Goal: Information Seeking & Learning: Learn about a topic

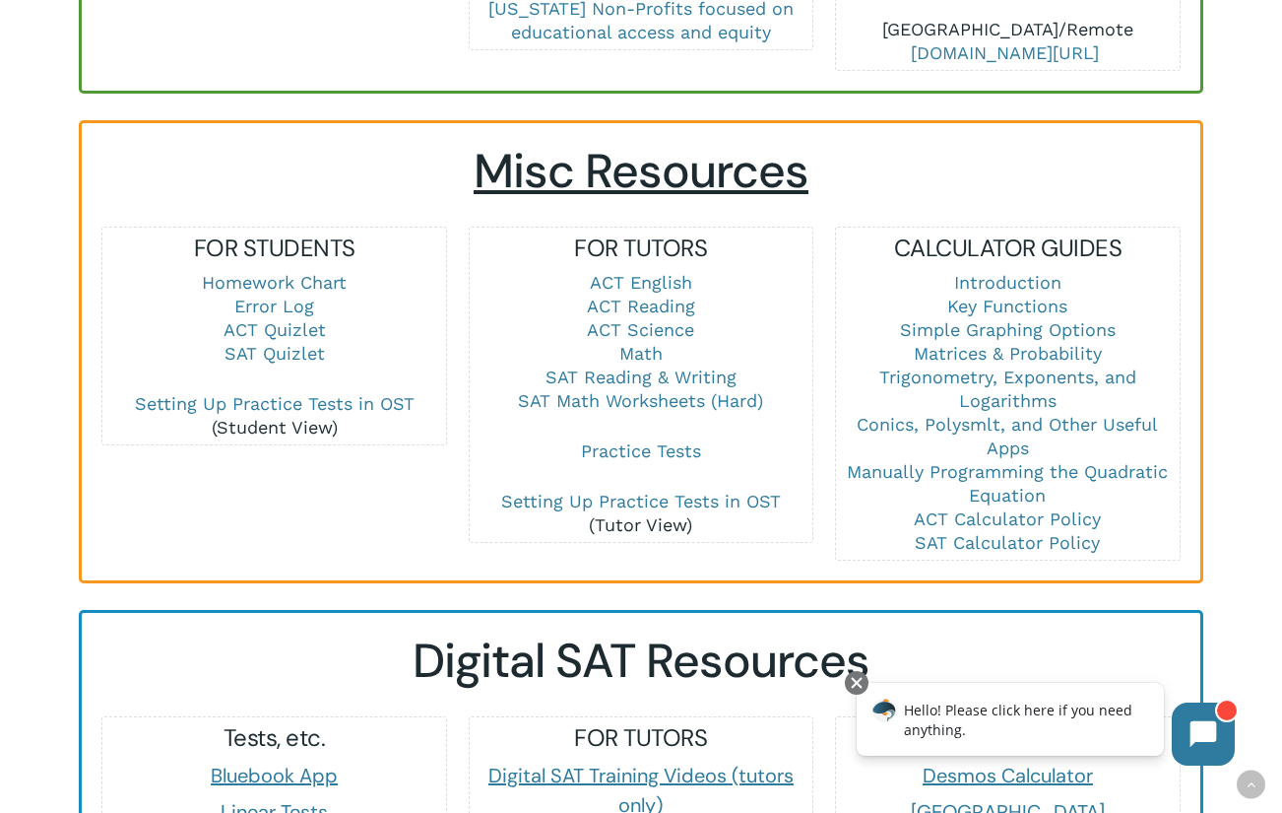
scroll to position [1244, 0]
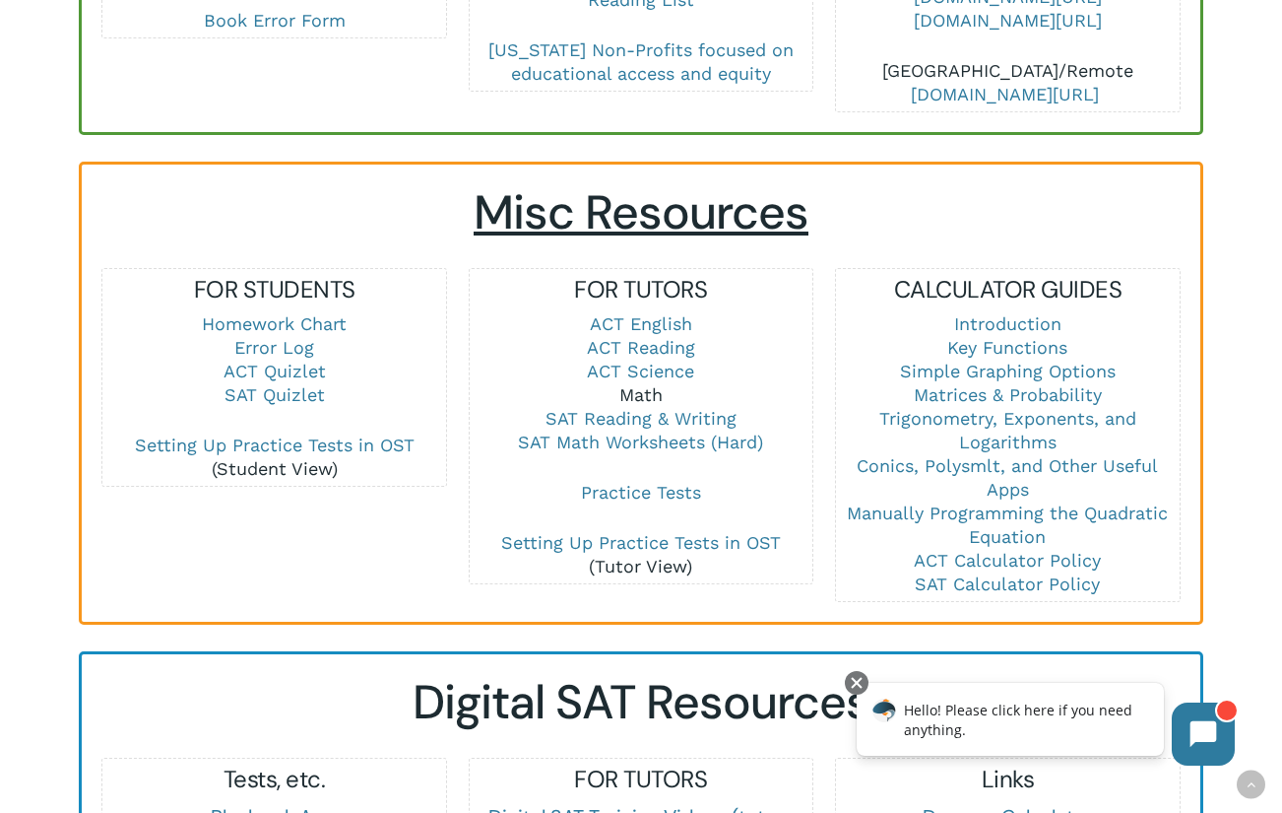
click at [629, 384] on link "Math" at bounding box center [641, 394] width 43 height 21
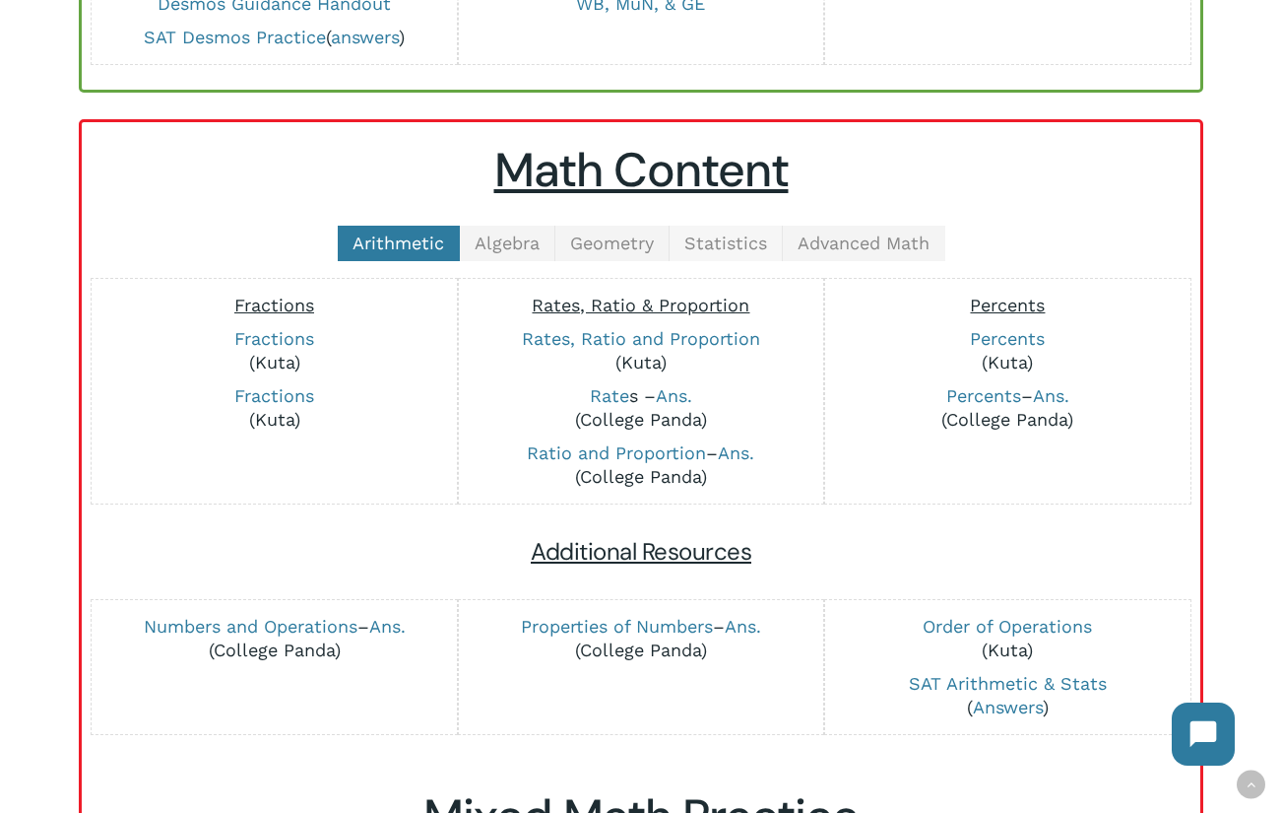
click at [728, 240] on span "Statistics" at bounding box center [726, 242] width 83 height 21
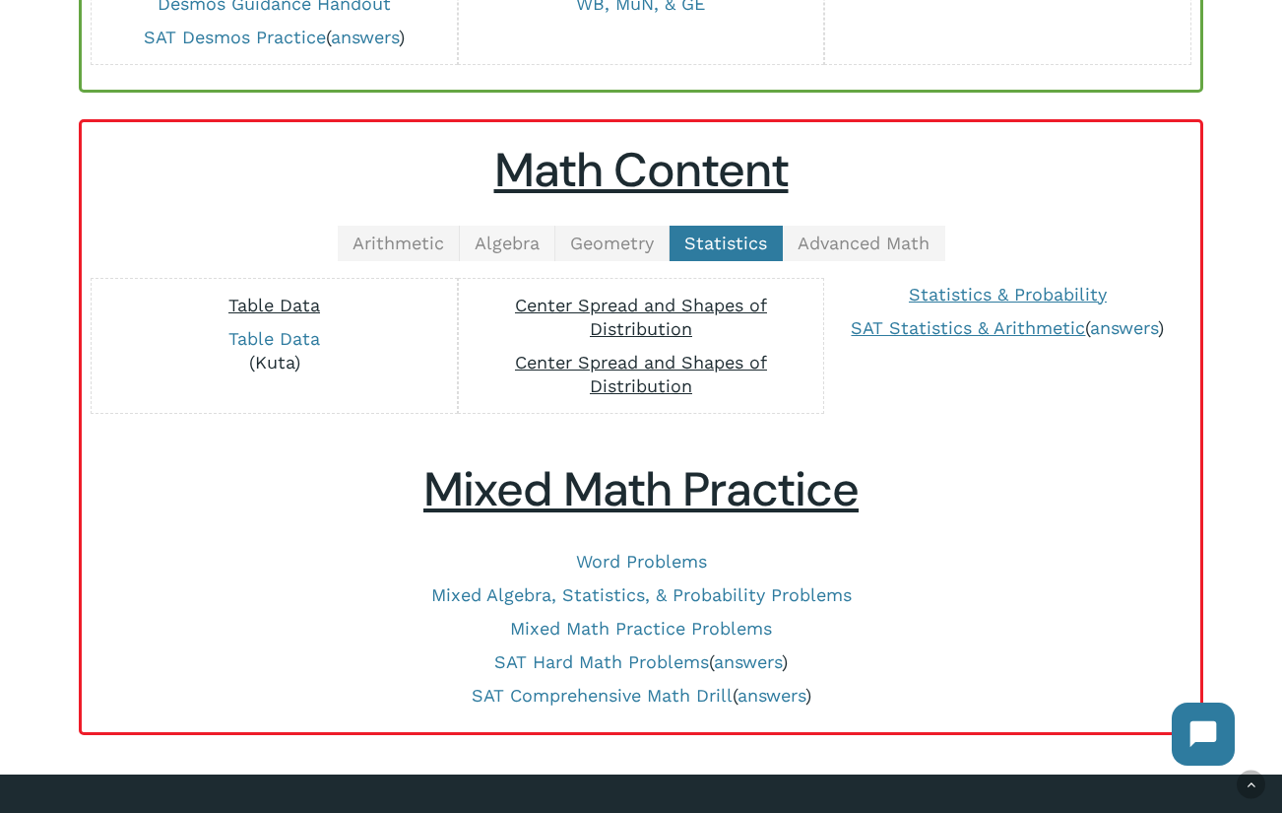
click at [525, 240] on span "Algebra" at bounding box center [507, 242] width 65 height 21
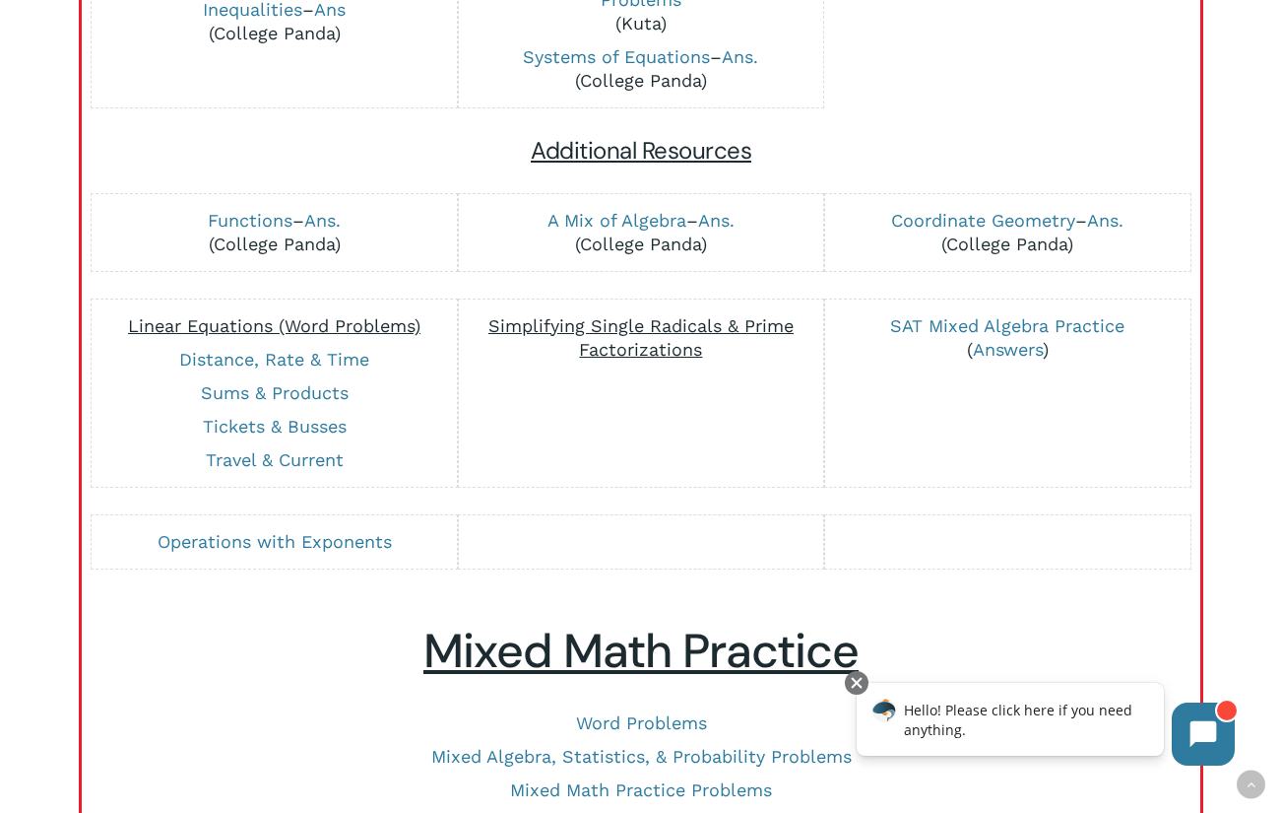
scroll to position [1791, 0]
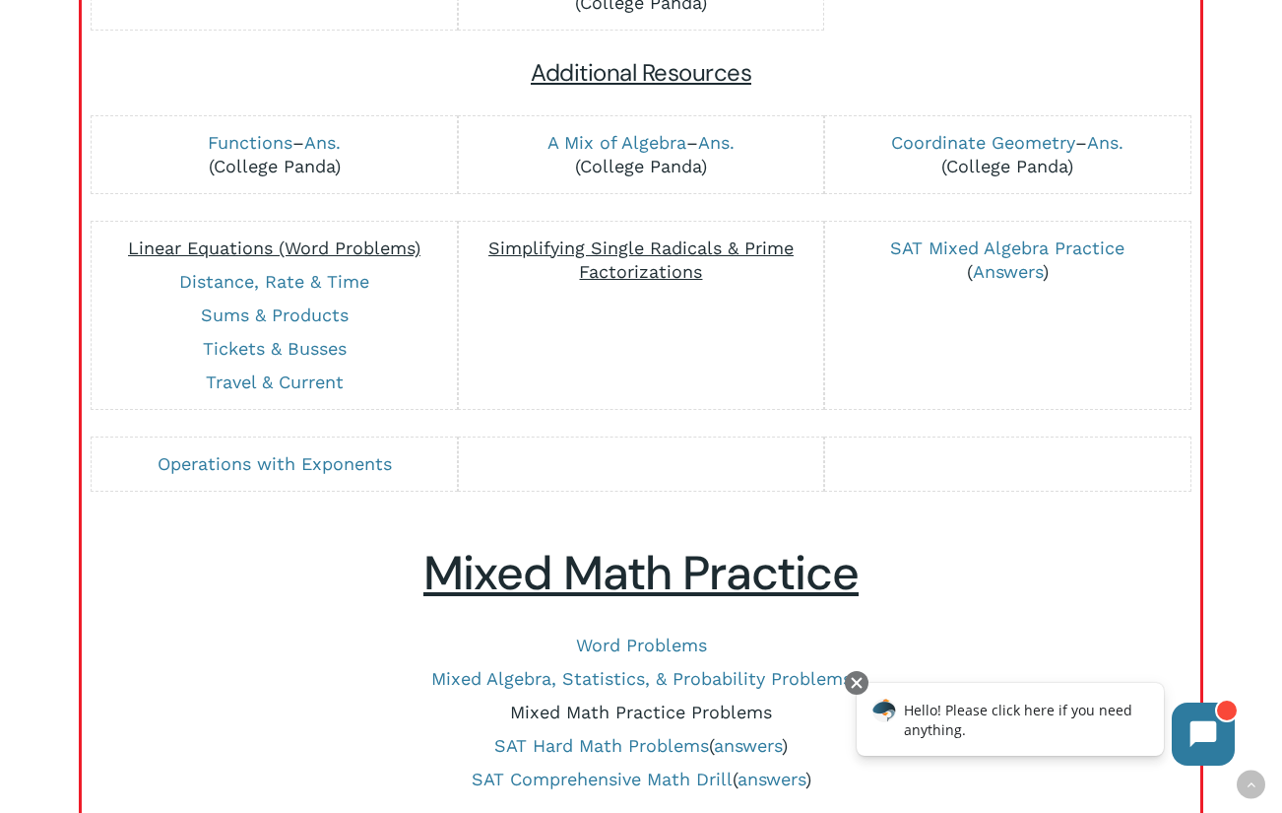
click at [583, 710] on link "Mixed Math Practice Problems" at bounding box center [641, 711] width 262 height 21
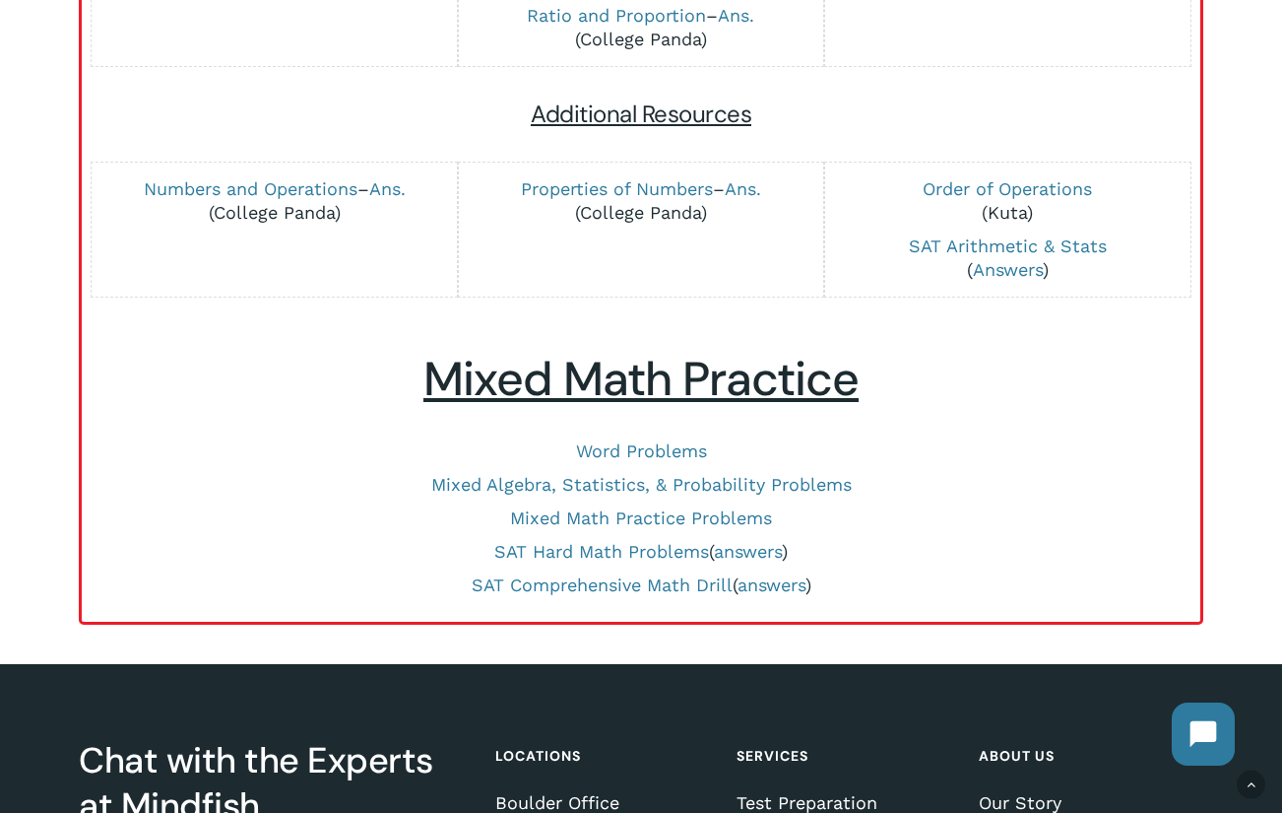
scroll to position [810, 0]
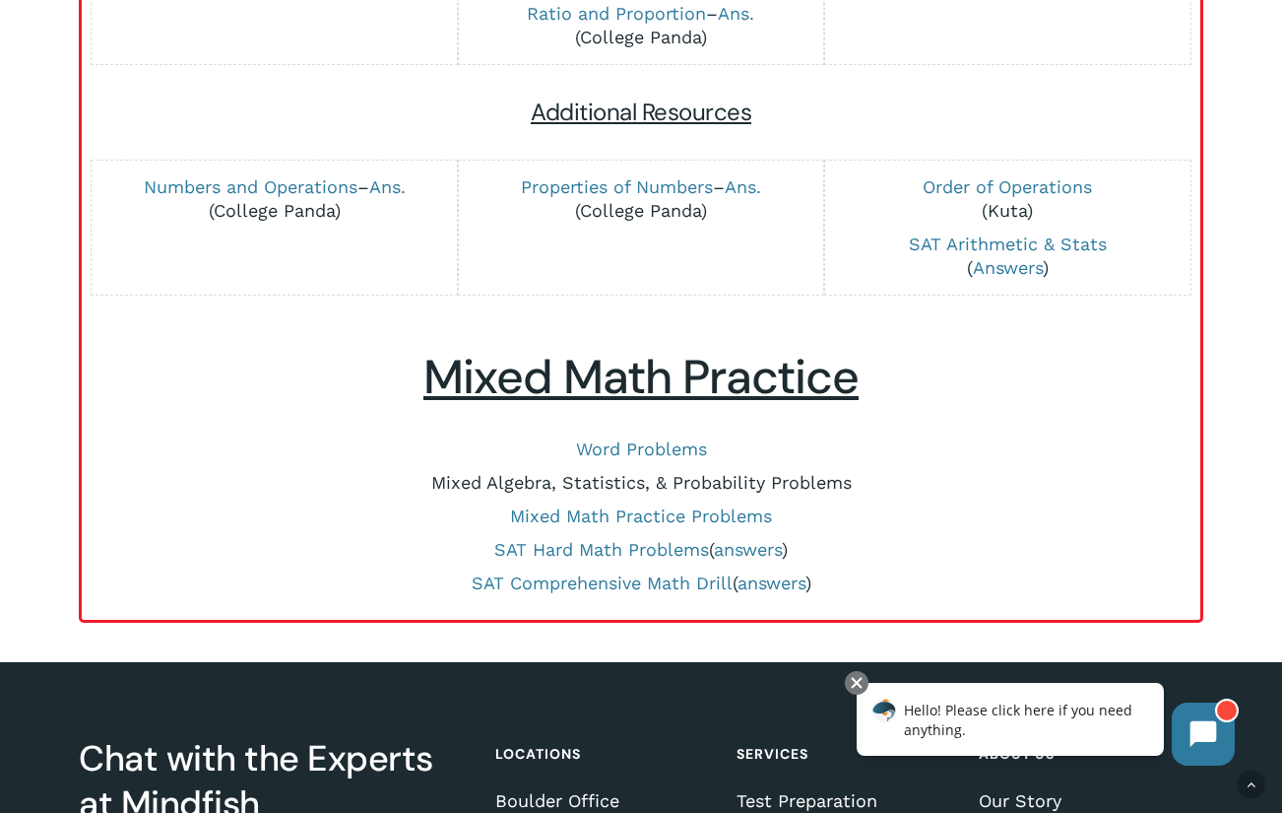
click at [569, 476] on link "Mixed Algebra, Statistics, & Probability Problems" at bounding box center [641, 482] width 421 height 21
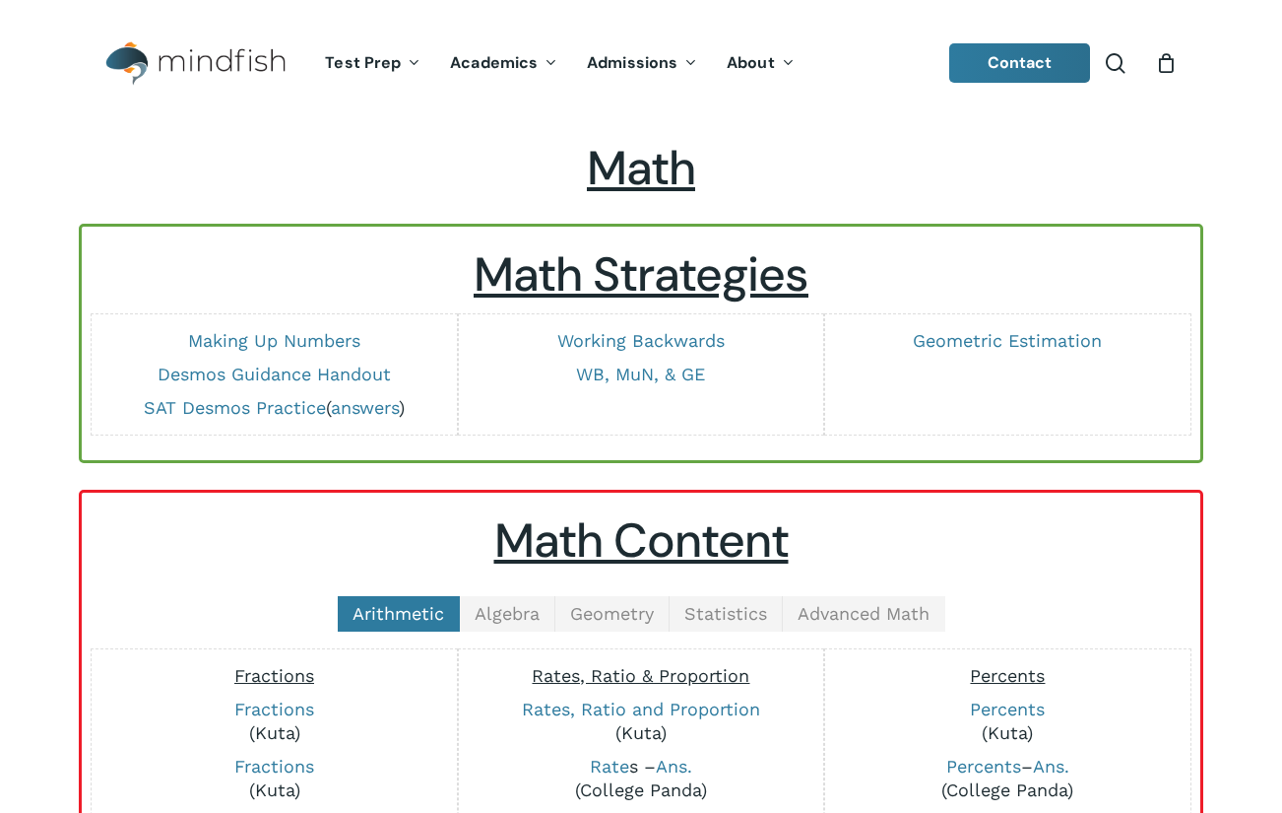
scroll to position [810, 0]
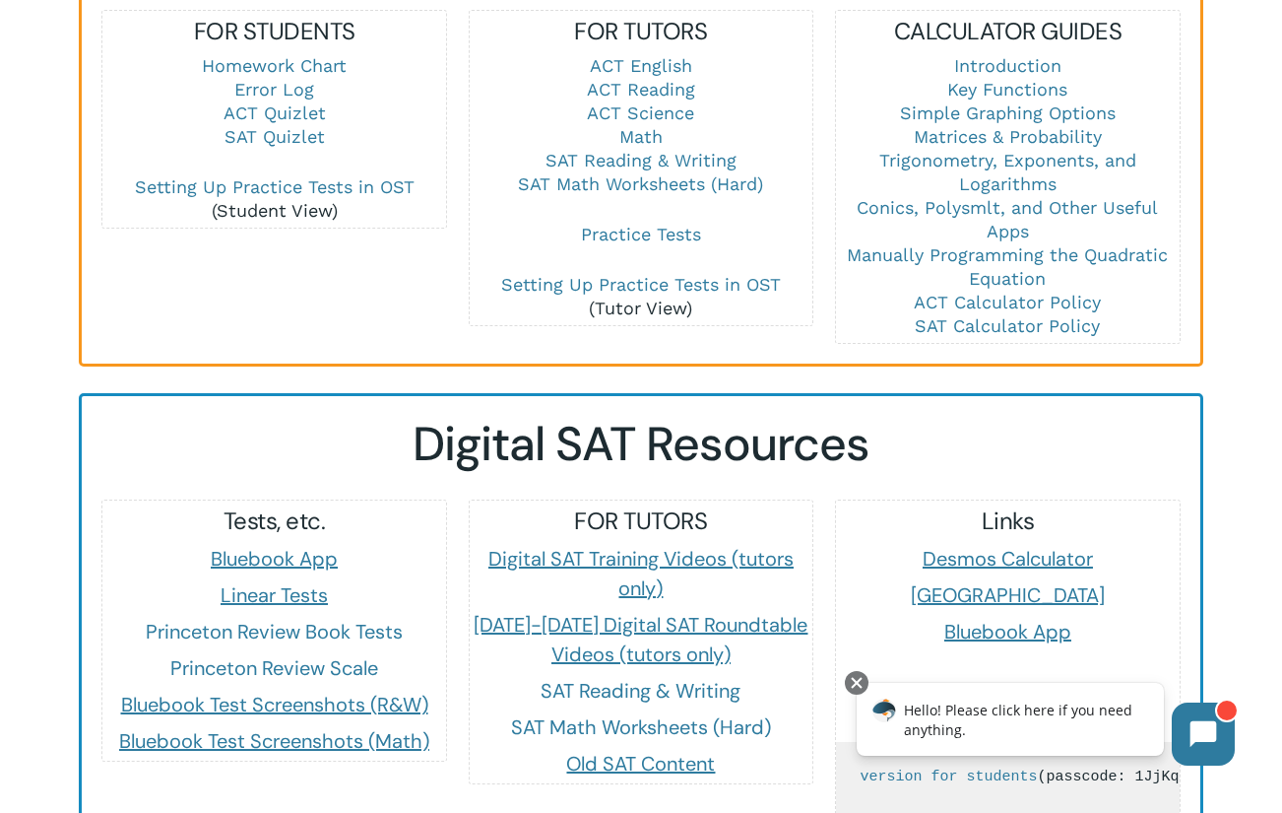
scroll to position [1503, 0]
click at [636, 125] on link "Math" at bounding box center [641, 135] width 43 height 21
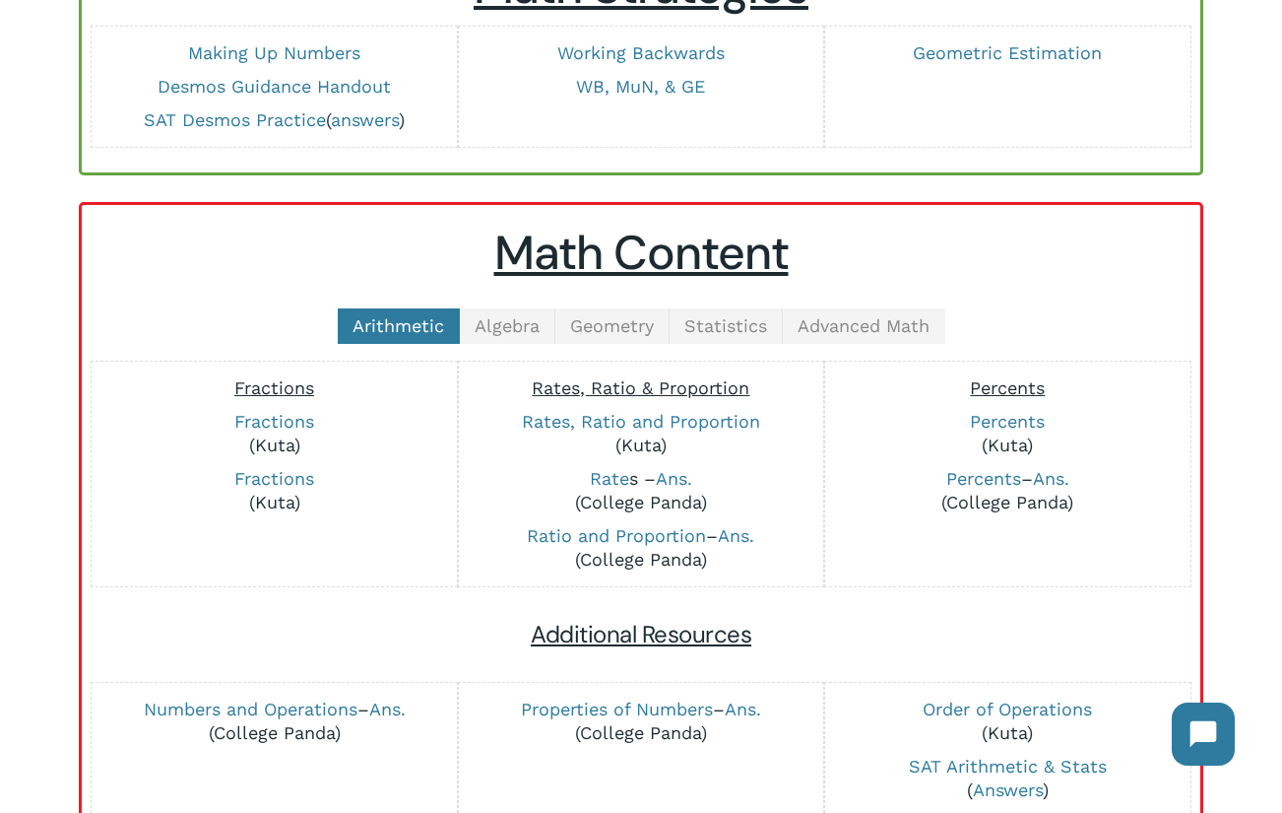
scroll to position [289, 0]
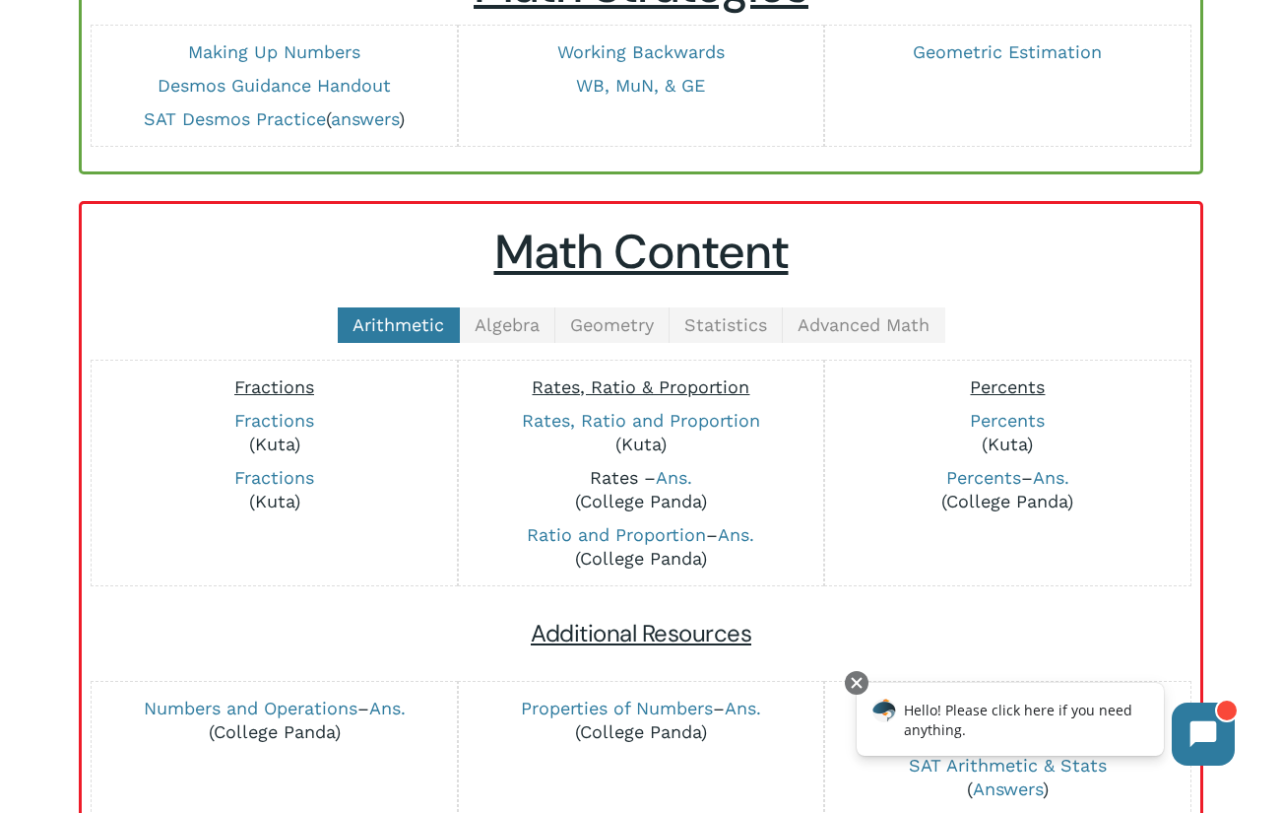
click at [605, 472] on link "Rate" at bounding box center [609, 477] width 39 height 21
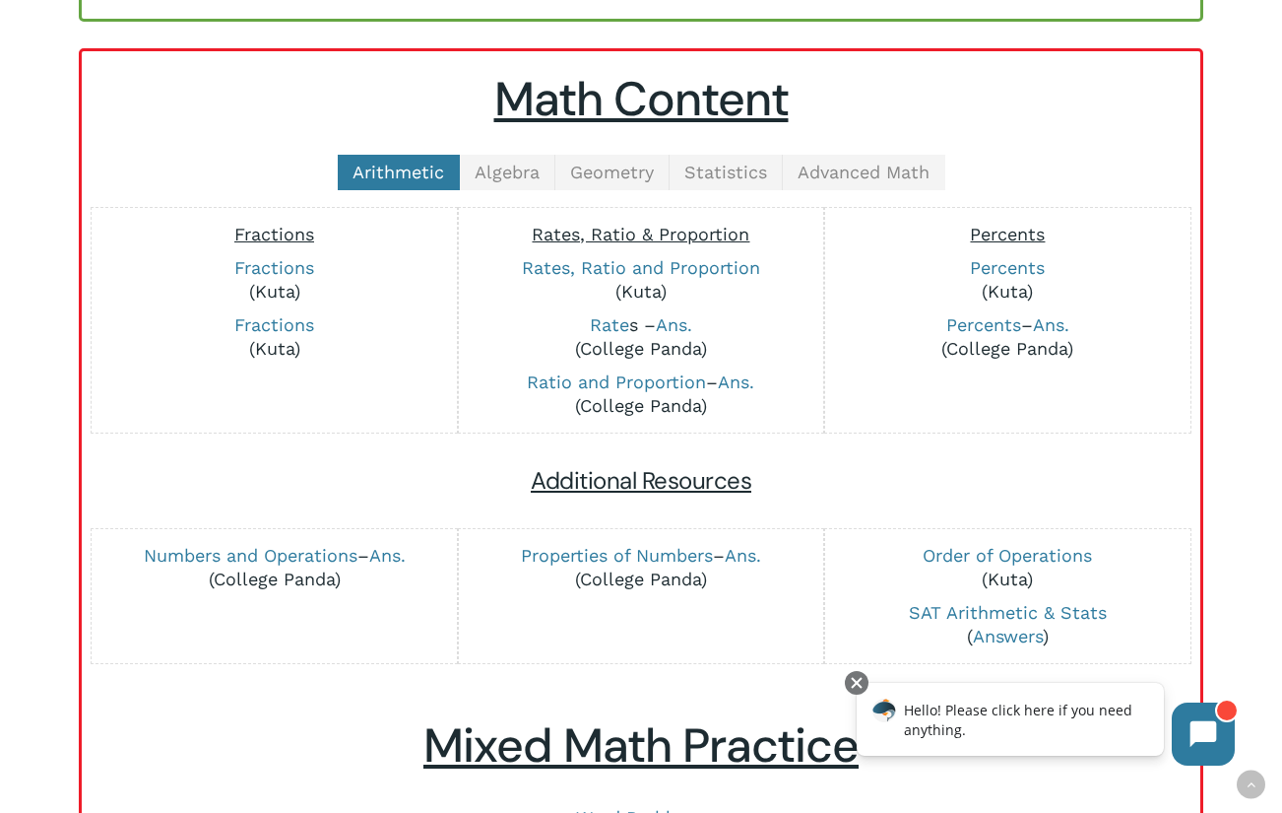
scroll to position [443, 0]
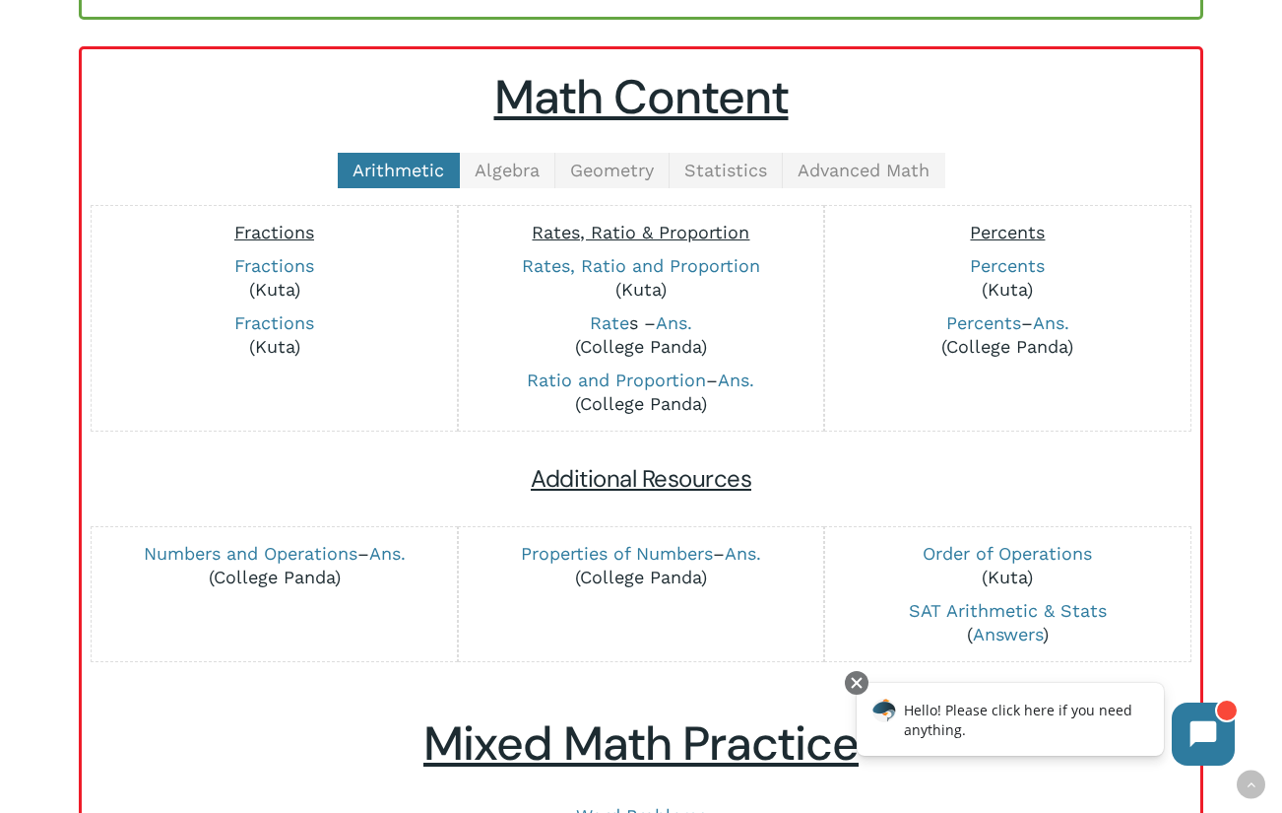
click at [500, 174] on span "Algebra" at bounding box center [507, 170] width 65 height 21
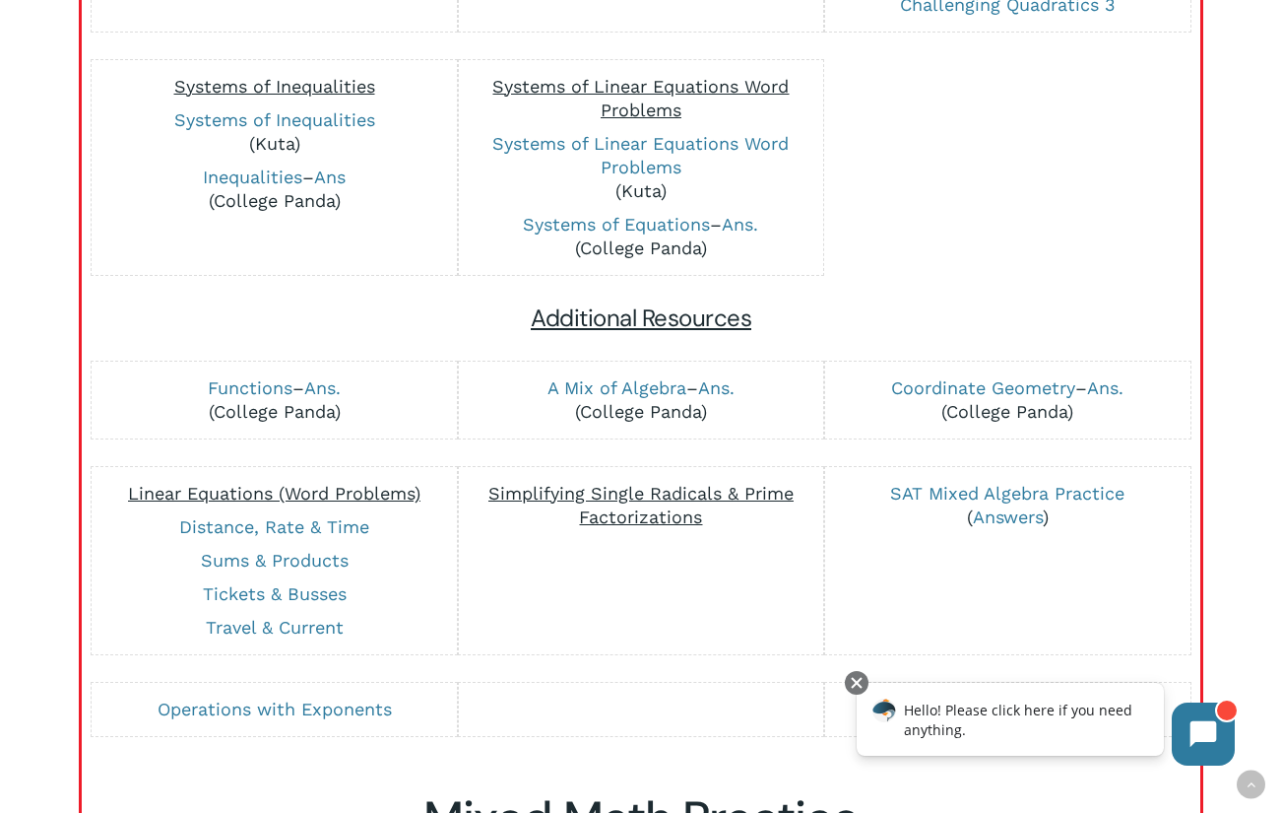
scroll to position [1546, 0]
click at [301, 521] on link "Distance, Rate & Time" at bounding box center [274, 525] width 190 height 21
